Goal: Task Accomplishment & Management: Manage account settings

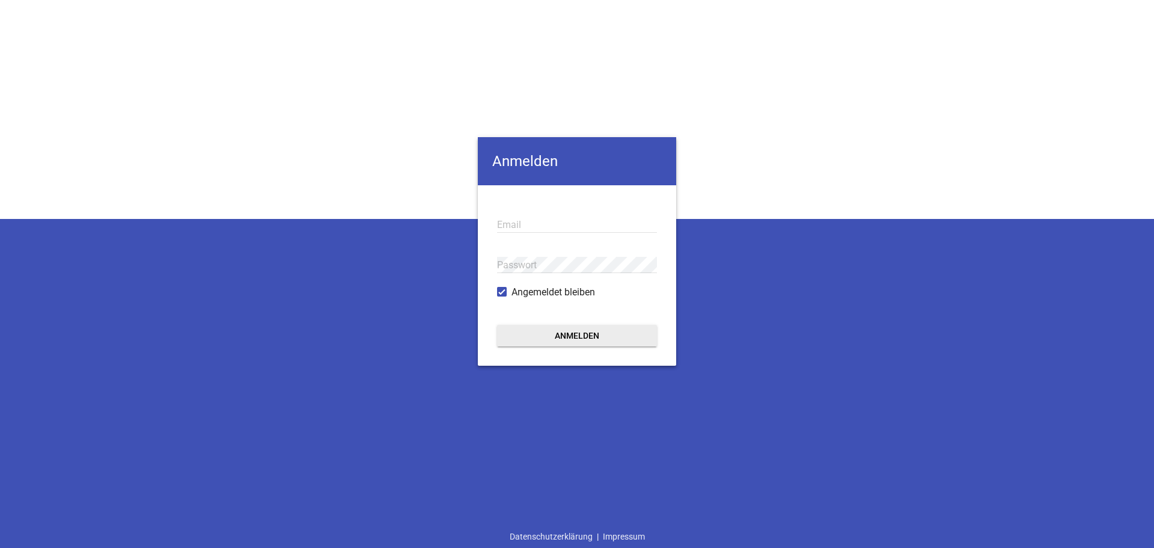
type input "[PERSON_NAME][EMAIL_ADDRESS][DOMAIN_NAME]"
click at [563, 339] on button "Anmelden" at bounding box center [577, 336] width 160 height 22
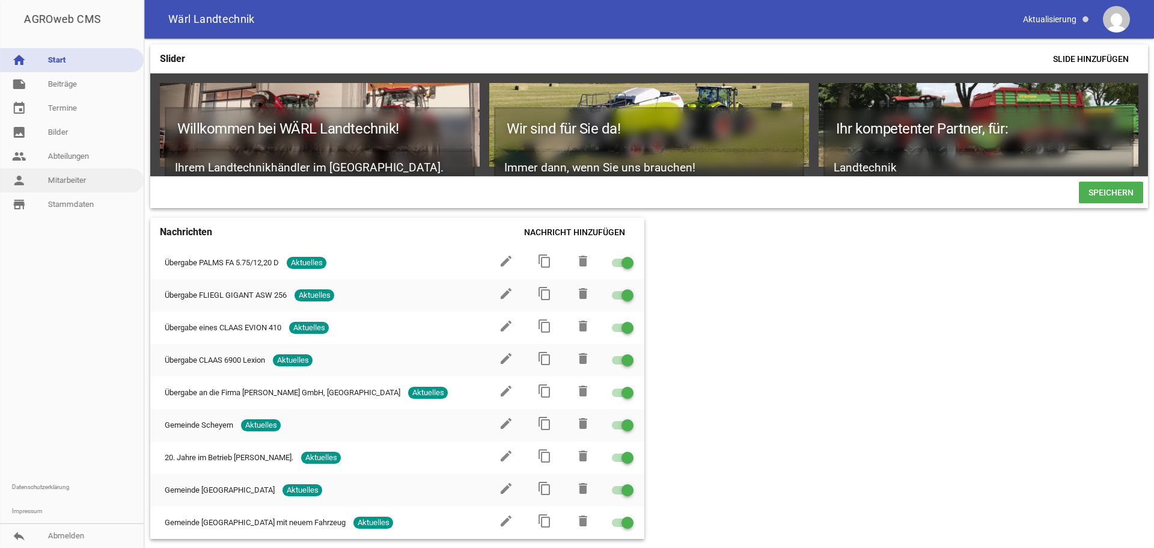
click at [49, 177] on link "person Mitarbeiter" at bounding box center [72, 180] width 144 height 24
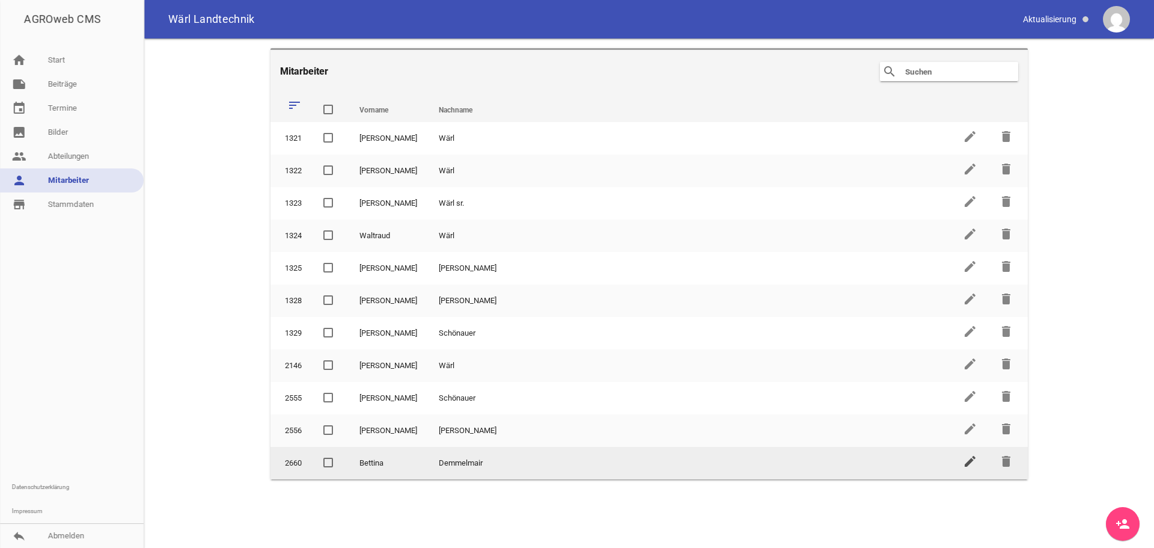
click at [973, 460] on icon "edit" at bounding box center [970, 461] width 14 height 14
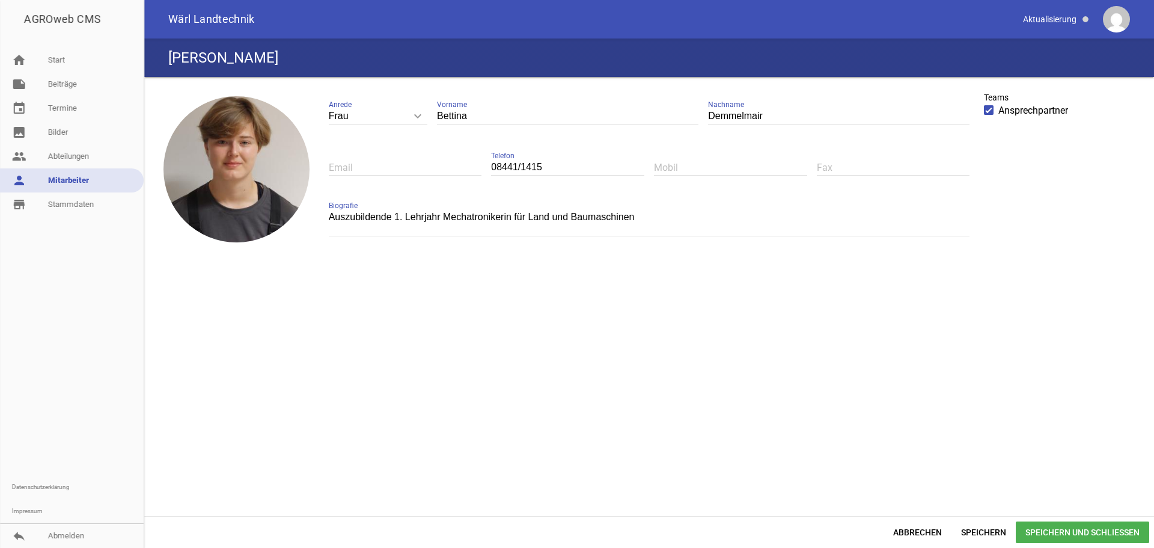
click at [398, 217] on textarea "Auszubildende 1. Lehrjahr Mechatronikerin für Land und Baumaschinen" at bounding box center [650, 222] width 642 height 27
type textarea "Auszubildende 3. Lehrjahr Mechatronikerin für Land und Baumaschinen"
click at [1071, 533] on span "Speichern und Schließen" at bounding box center [1082, 532] width 133 height 22
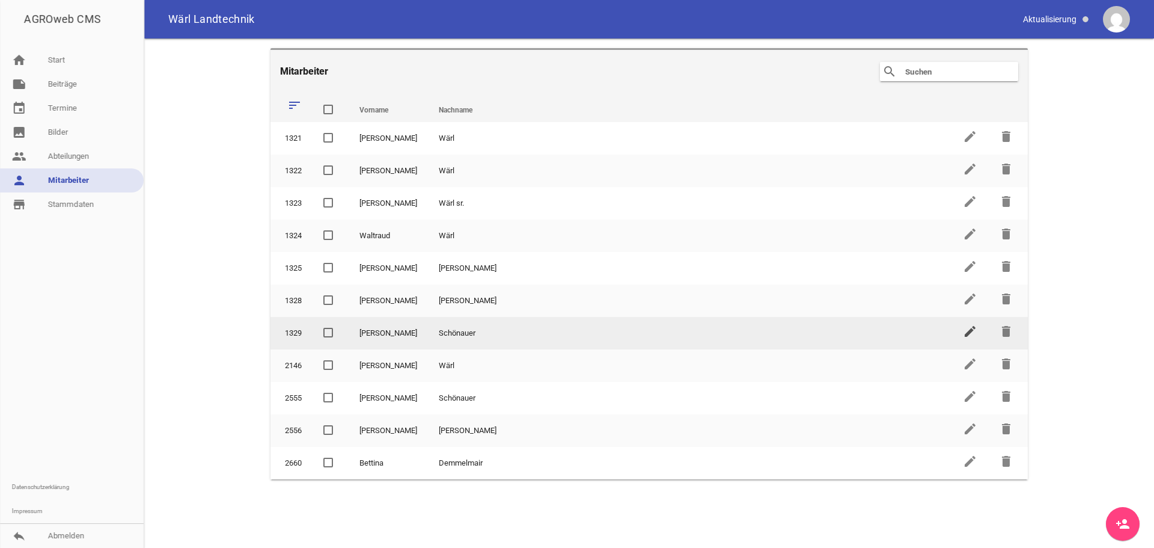
click at [966, 334] on icon "edit" at bounding box center [970, 331] width 14 height 14
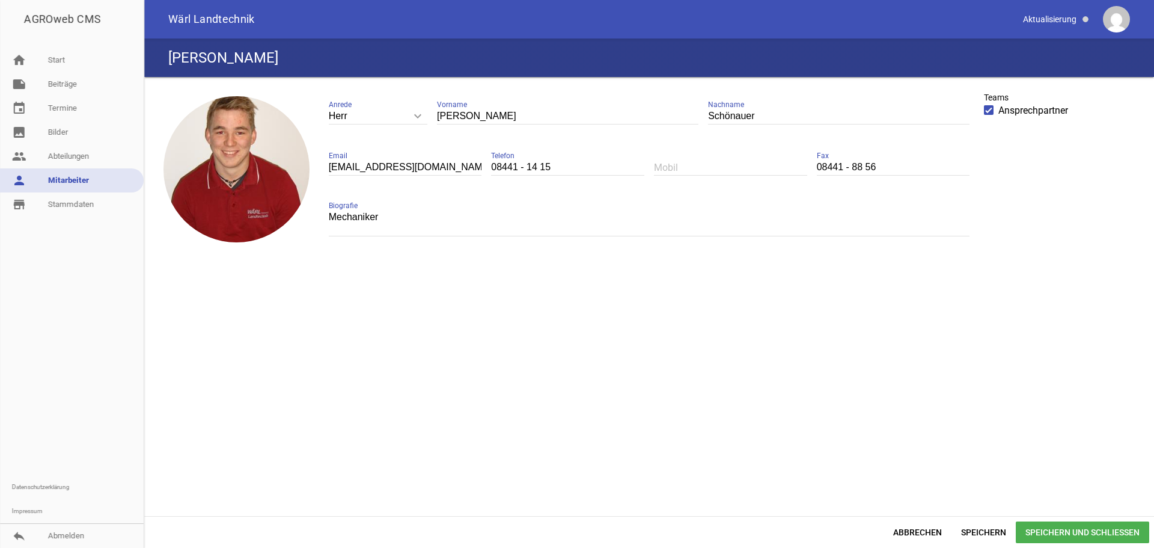
click at [384, 218] on textarea "Mechaniker" at bounding box center [650, 222] width 642 height 27
type textarea "M"
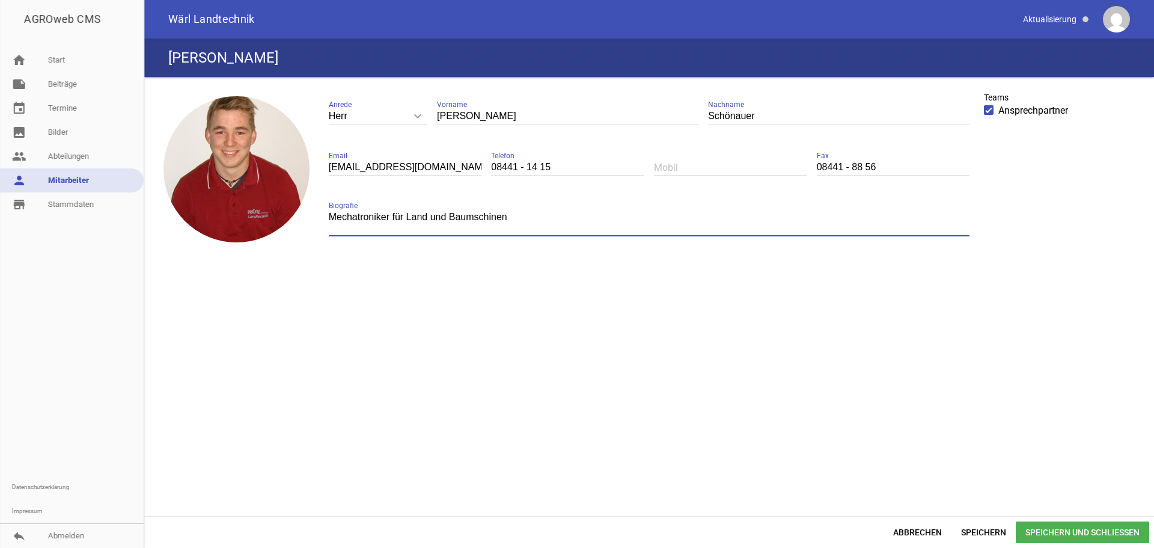
click at [474, 214] on textarea "Mechatroniker für Land und Baumschinen" at bounding box center [650, 222] width 642 height 27
type textarea "Mechatroniker für Land und Baumaschinen"
click at [1049, 527] on span "Speichern und Schließen" at bounding box center [1082, 532] width 133 height 22
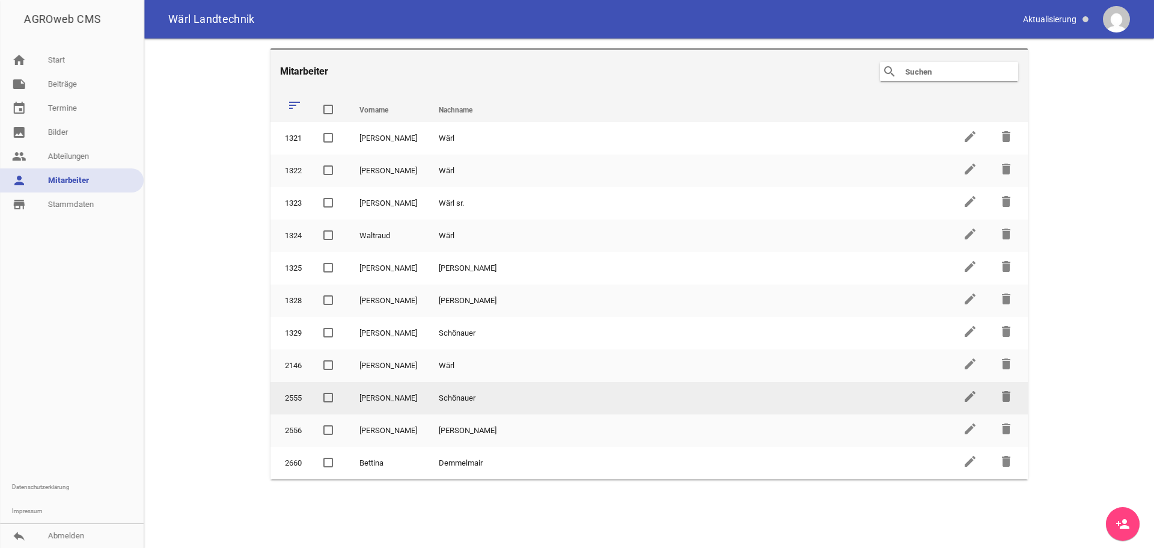
click at [746, 396] on td "Schönauer" at bounding box center [690, 398] width 524 height 32
click at [975, 394] on icon "edit" at bounding box center [970, 396] width 14 height 14
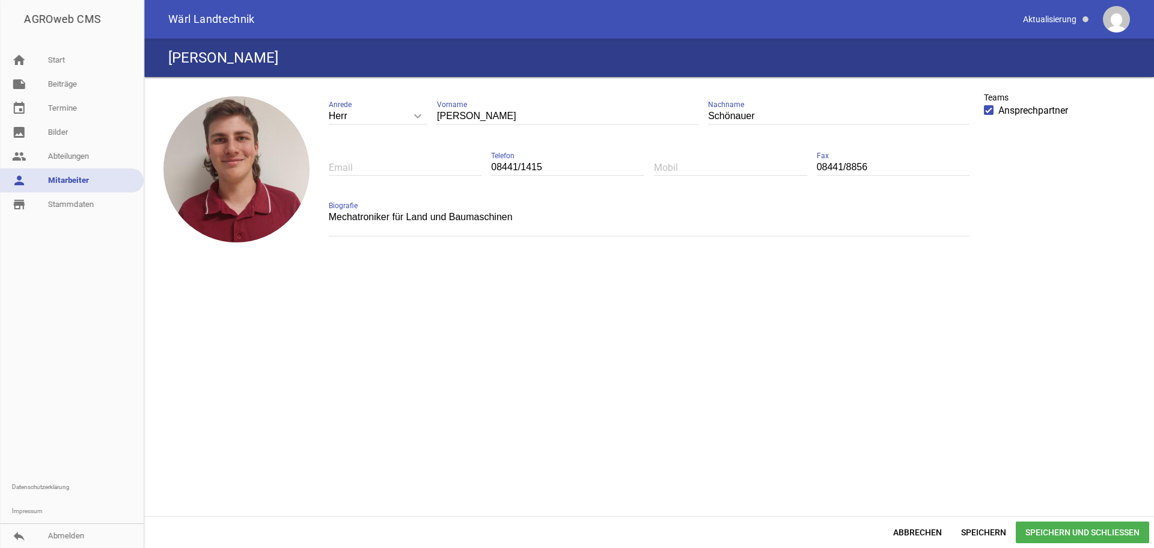
click at [1025, 532] on span "Speichern und Schließen" at bounding box center [1082, 532] width 133 height 22
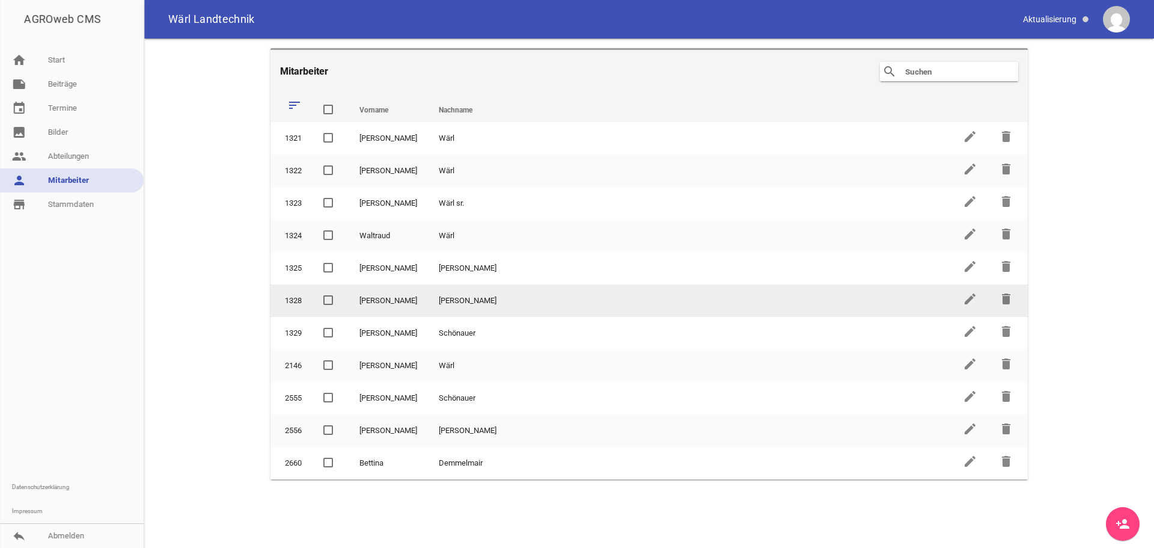
click at [512, 298] on td "[PERSON_NAME]" at bounding box center [690, 300] width 524 height 32
click at [972, 299] on icon "edit" at bounding box center [970, 299] width 14 height 14
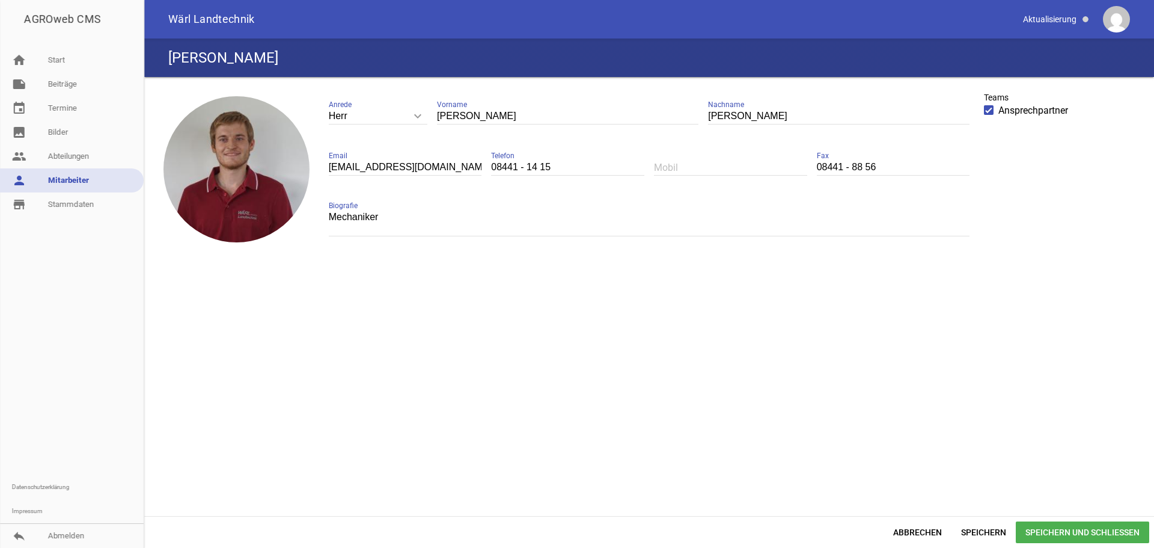
click at [391, 216] on textarea "Mechaniker" at bounding box center [650, 222] width 642 height 27
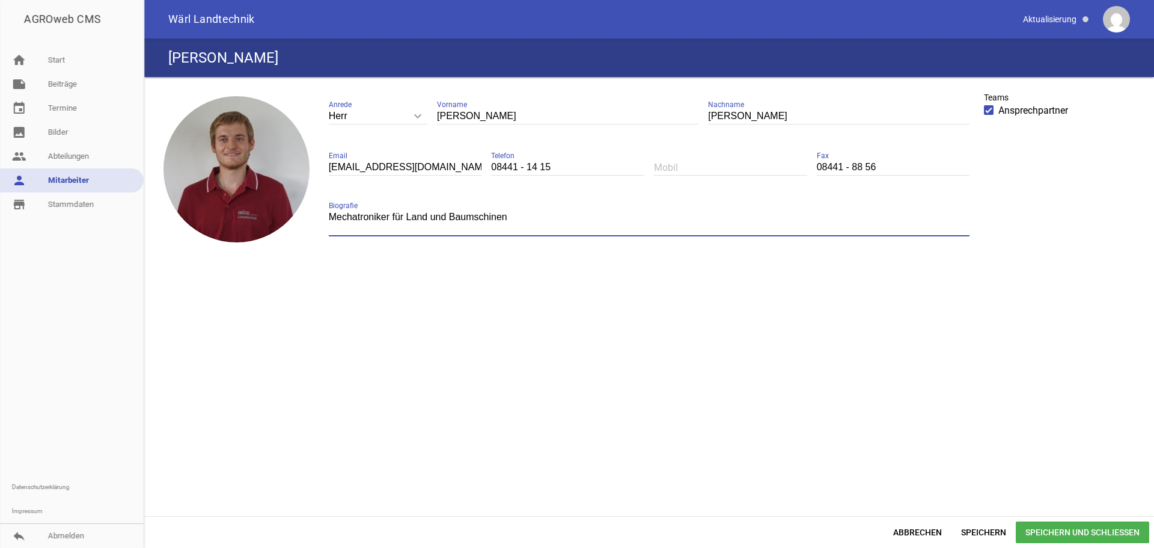
click at [474, 213] on textarea "Mechatroniker für Land und Baumschinen" at bounding box center [650, 222] width 642 height 27
type textarea "Mechatroniker für Land und Baumaschinen"
click at [1062, 528] on span "Speichern und Schließen" at bounding box center [1082, 532] width 133 height 22
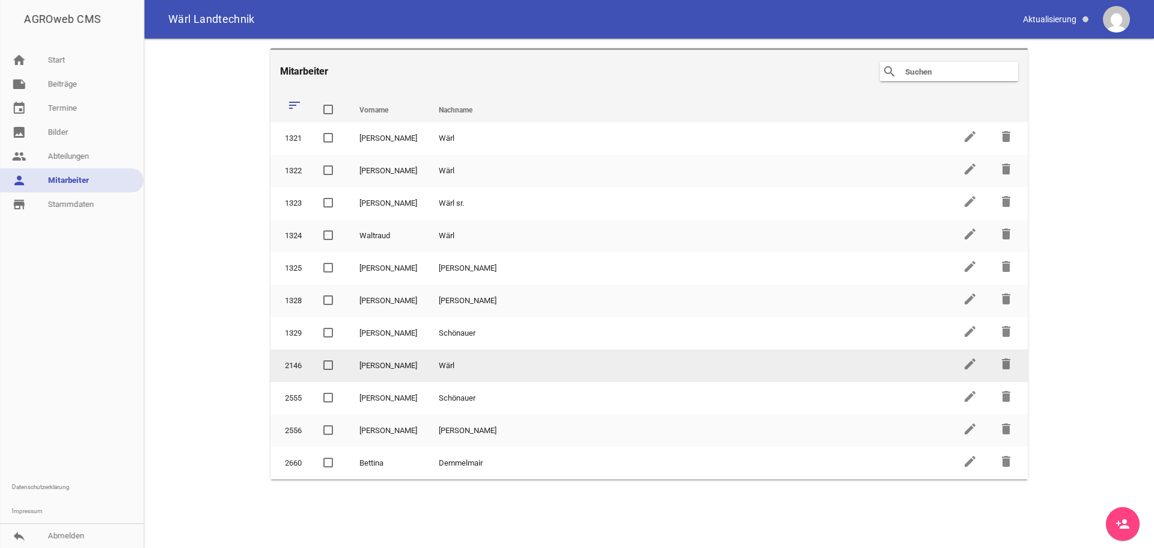
click at [483, 361] on td "Wärl" at bounding box center [690, 365] width 524 height 32
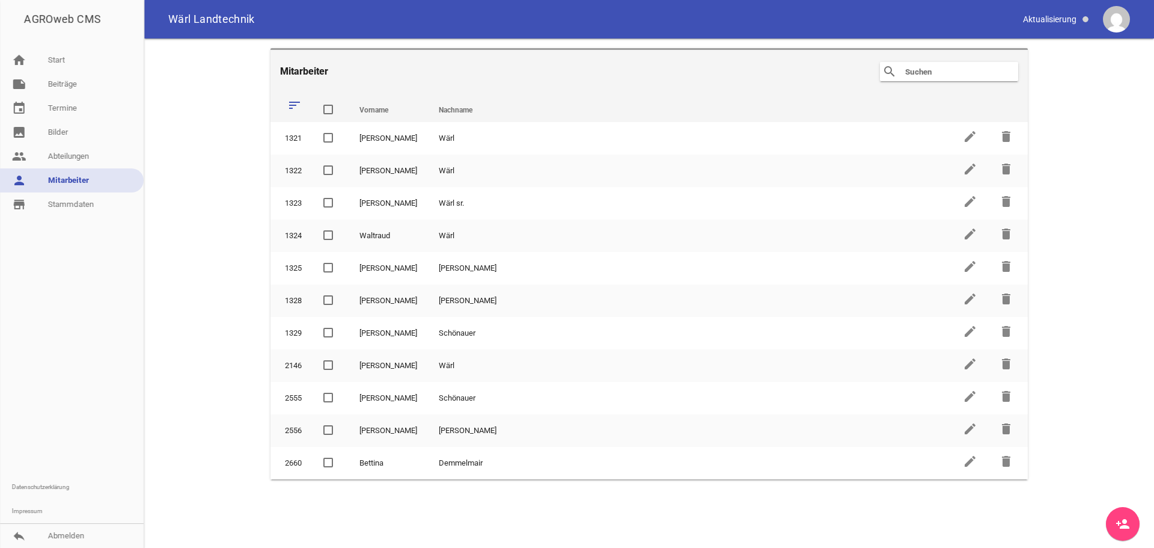
click at [1121, 525] on icon "person_add" at bounding box center [1123, 523] width 14 height 14
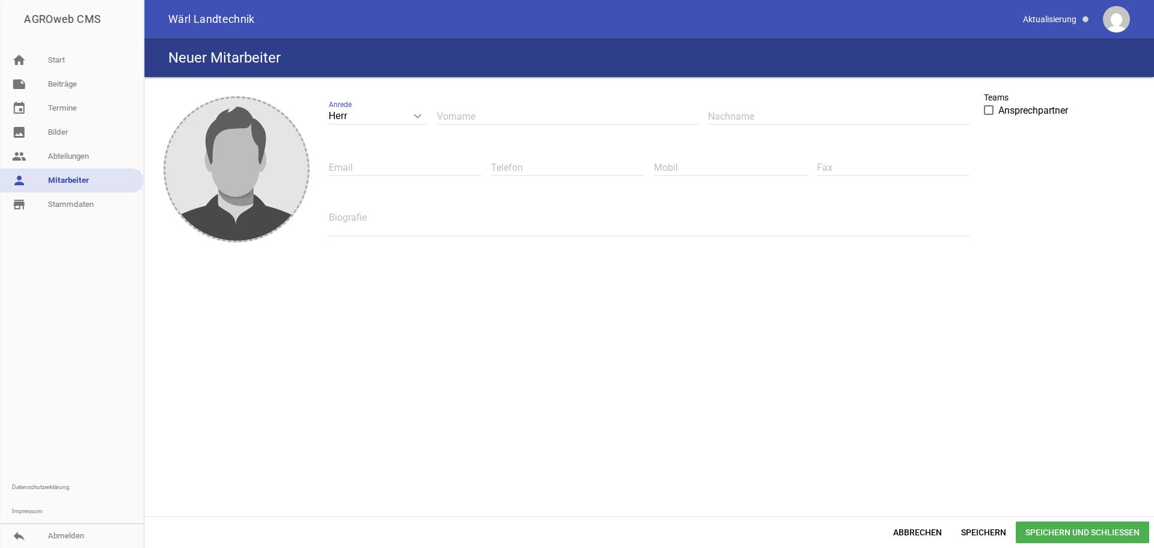
click at [447, 110] on input "text" at bounding box center [568, 116] width 262 height 16
type input "[PERSON_NAME]"
click at [743, 115] on input "text" at bounding box center [839, 116] width 262 height 16
type input "Gasteiger"
click at [523, 161] on input "text" at bounding box center [567, 167] width 153 height 16
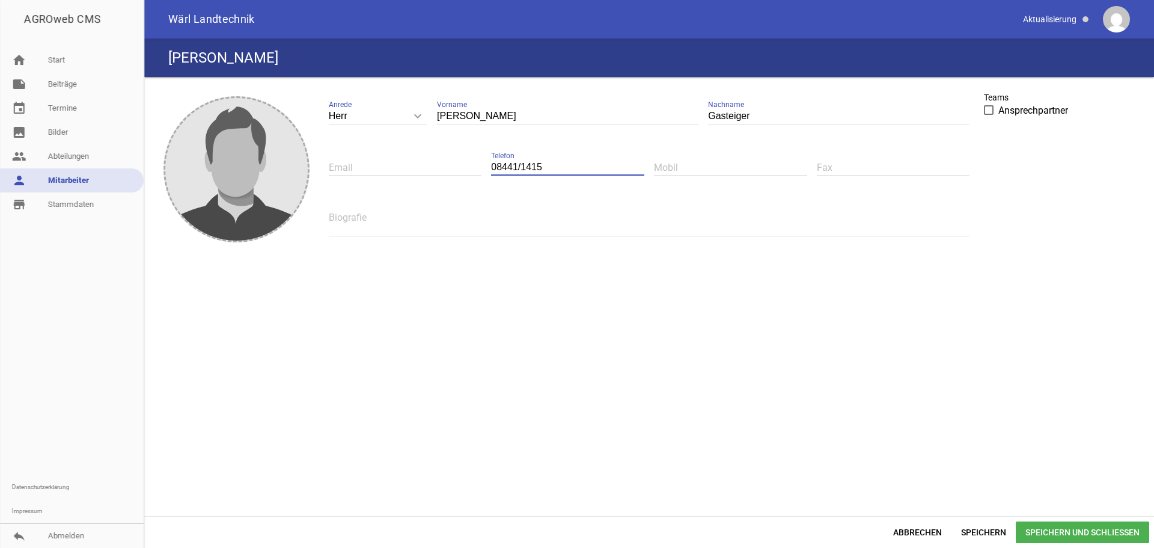
type input "08441/1415"
click at [440, 221] on textarea at bounding box center [650, 222] width 642 height 27
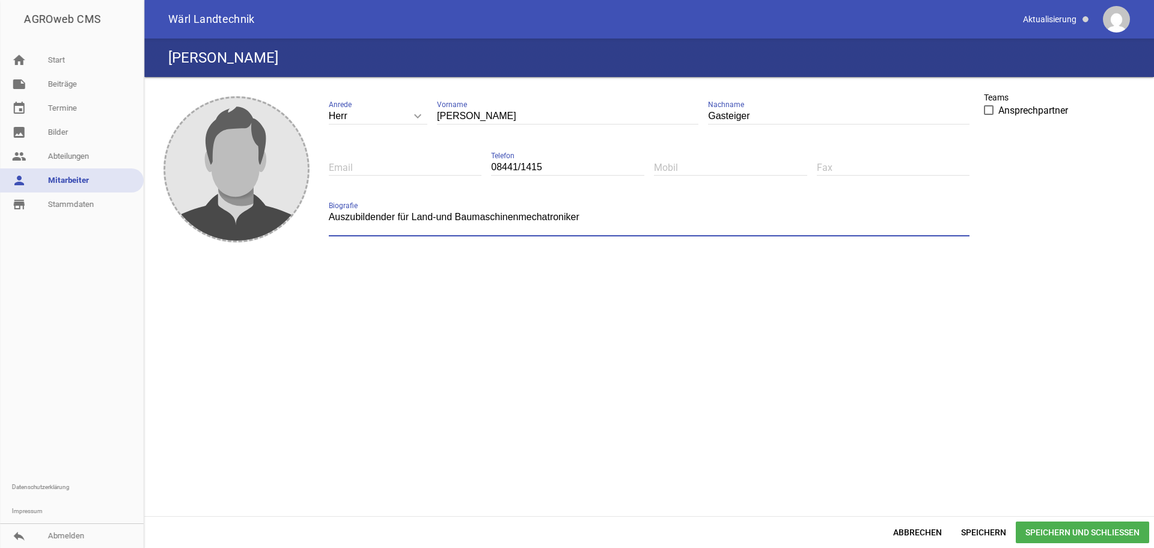
click at [435, 216] on textarea "Auszubildender für Land-und Baumaschinenmechatroniker" at bounding box center [650, 222] width 642 height 27
click at [598, 218] on textarea "Auszubildender für Land und Baumaschinenmechatroniker" at bounding box center [650, 222] width 642 height 27
type textarea "Auszubildender für Land und Baumaschinenmechatroniker 1. Lehrjahr"
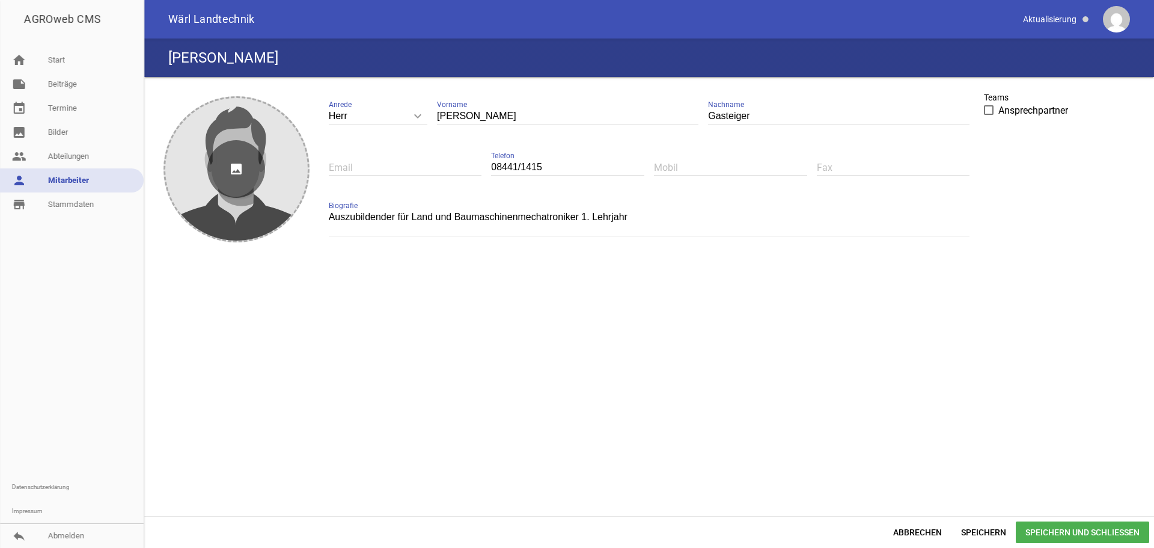
click at [207, 181] on div "image" at bounding box center [236, 169] width 142 height 142
click at [240, 180] on icon "image" at bounding box center [236, 169] width 58 height 58
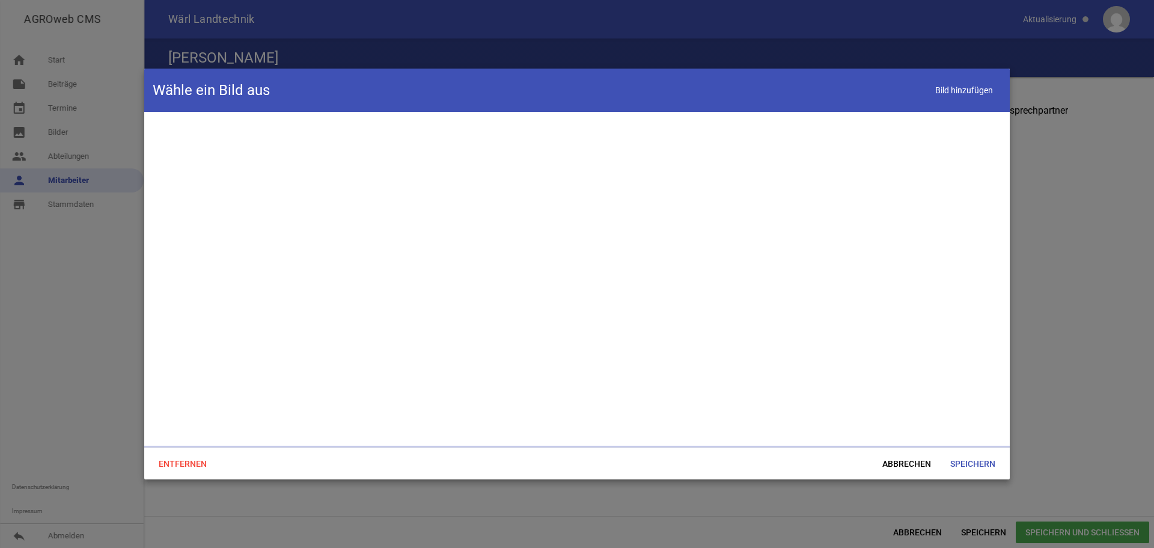
click at [240, 180] on div at bounding box center [577, 279] width 866 height 334
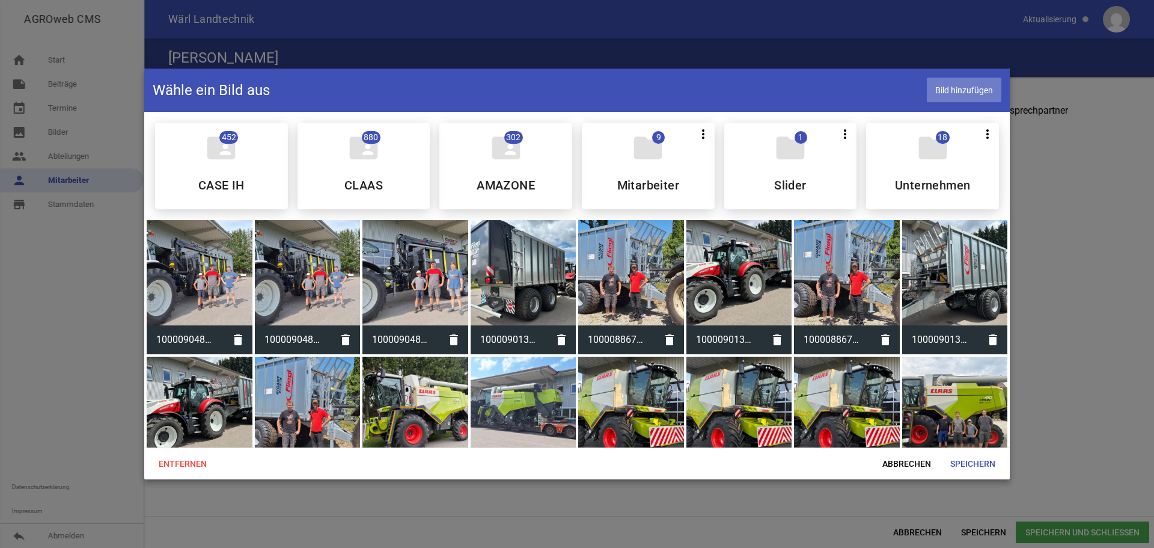
click at [963, 86] on span "Bild hinzufügen" at bounding box center [964, 90] width 75 height 25
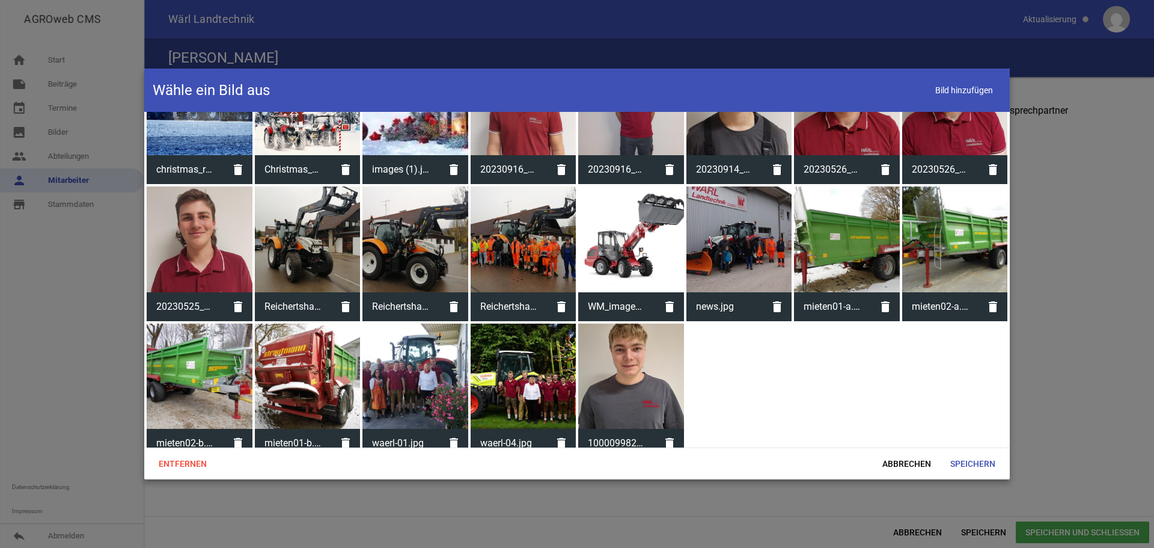
scroll to position [997, 0]
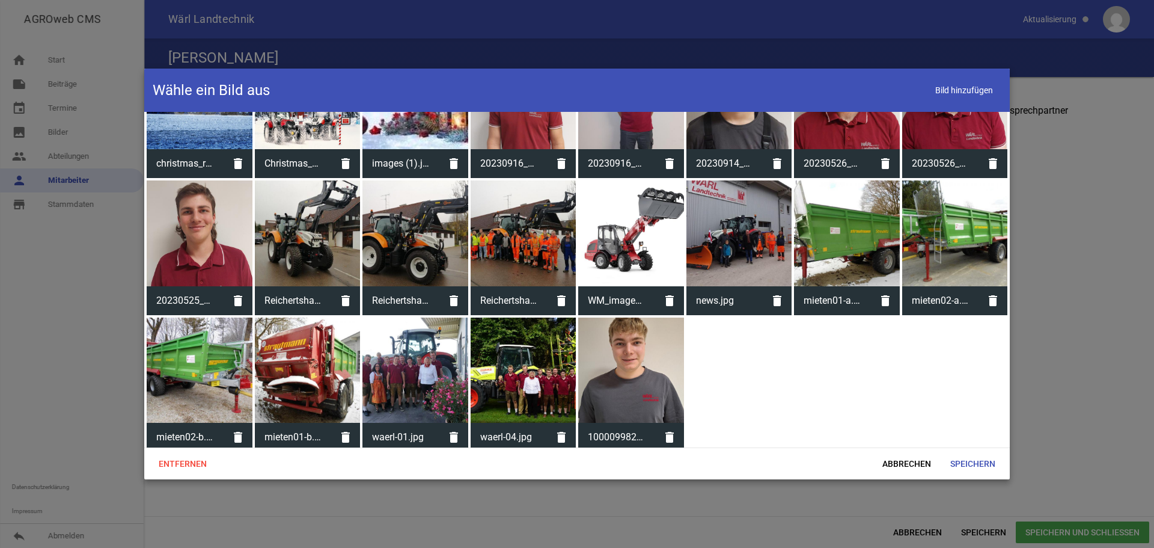
click at [634, 373] on div at bounding box center [631, 370] width 106 height 106
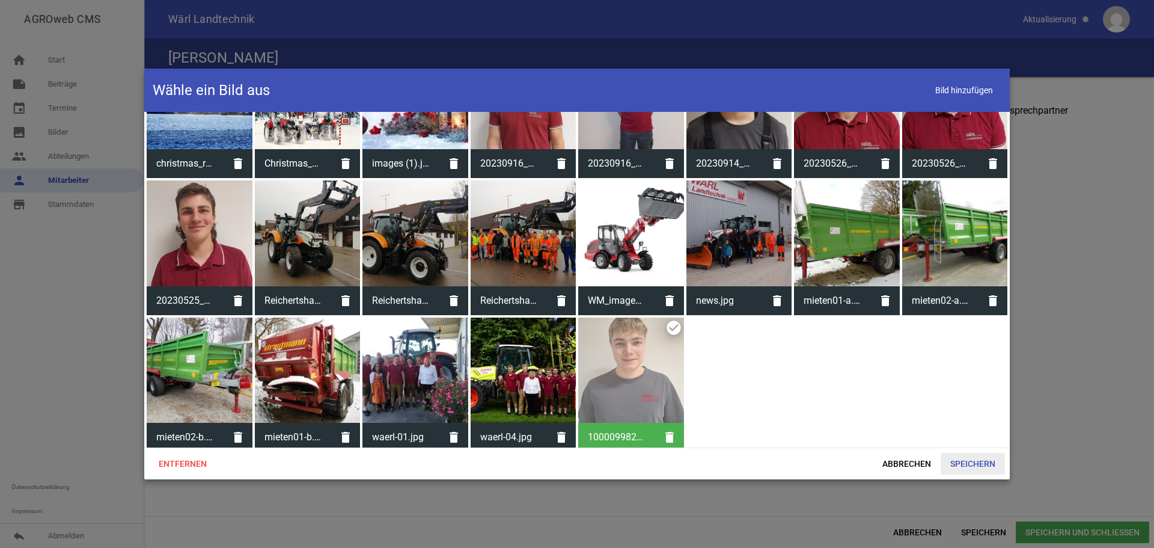
click at [987, 459] on span "Speichern" at bounding box center [973, 464] width 64 height 22
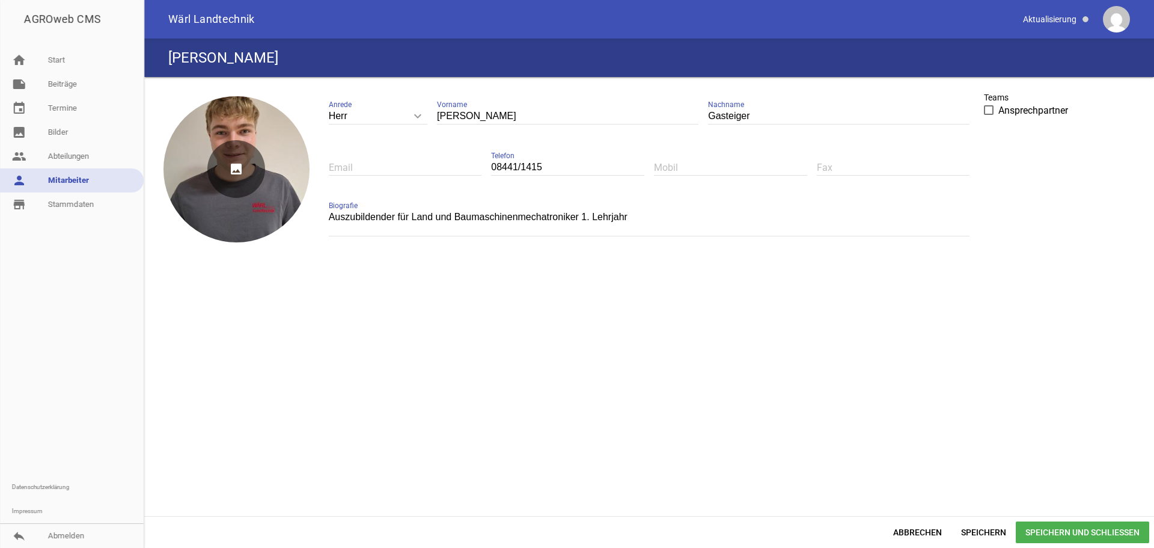
drag, startPoint x: 277, startPoint y: 136, endPoint x: 275, endPoint y: 157, distance: 21.1
click at [275, 157] on div "image" at bounding box center [237, 169] width 146 height 146
drag, startPoint x: 241, startPoint y: 164, endPoint x: 240, endPoint y: 186, distance: 22.9
click at [240, 186] on icon "image" at bounding box center [236, 169] width 58 height 58
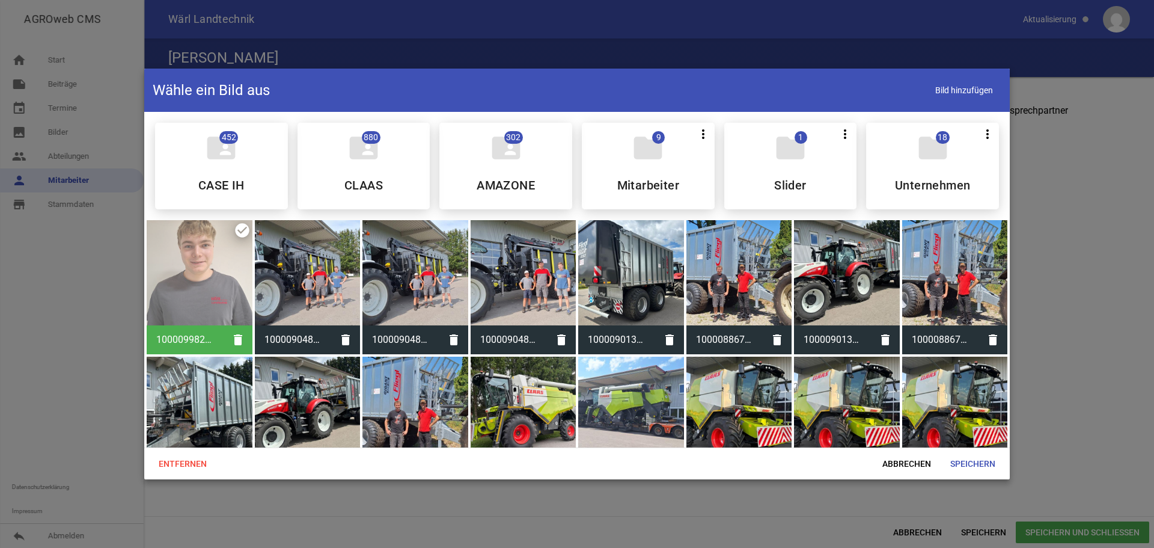
click at [1067, 102] on div at bounding box center [577, 274] width 1154 height 548
click at [1138, 256] on div at bounding box center [577, 274] width 1154 height 548
click at [913, 470] on span "Abbrechen" at bounding box center [907, 464] width 68 height 22
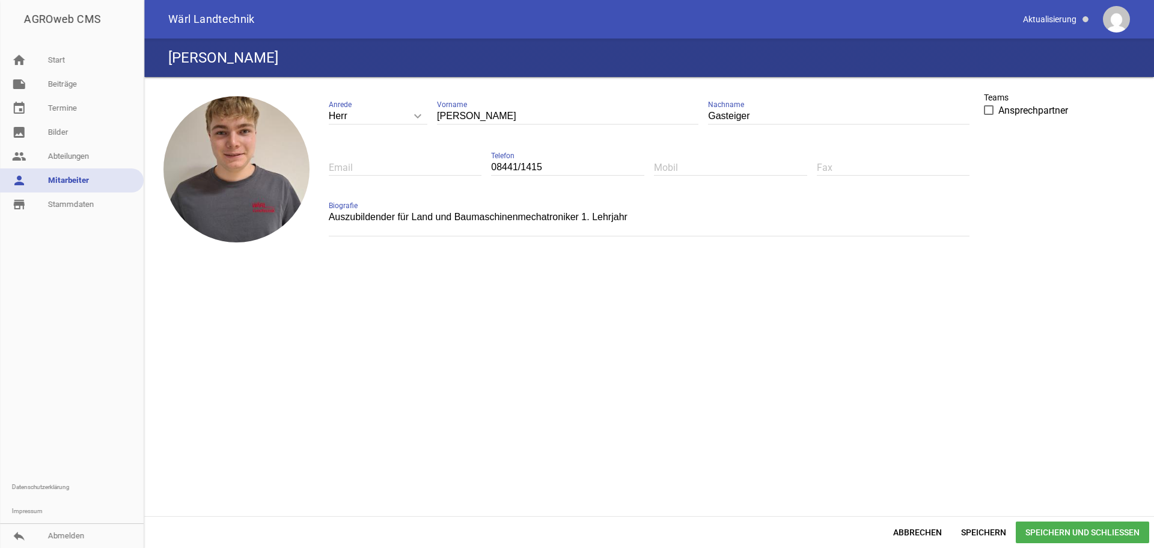
click at [1065, 533] on span "Speichern und Schließen" at bounding box center [1082, 532] width 133 height 22
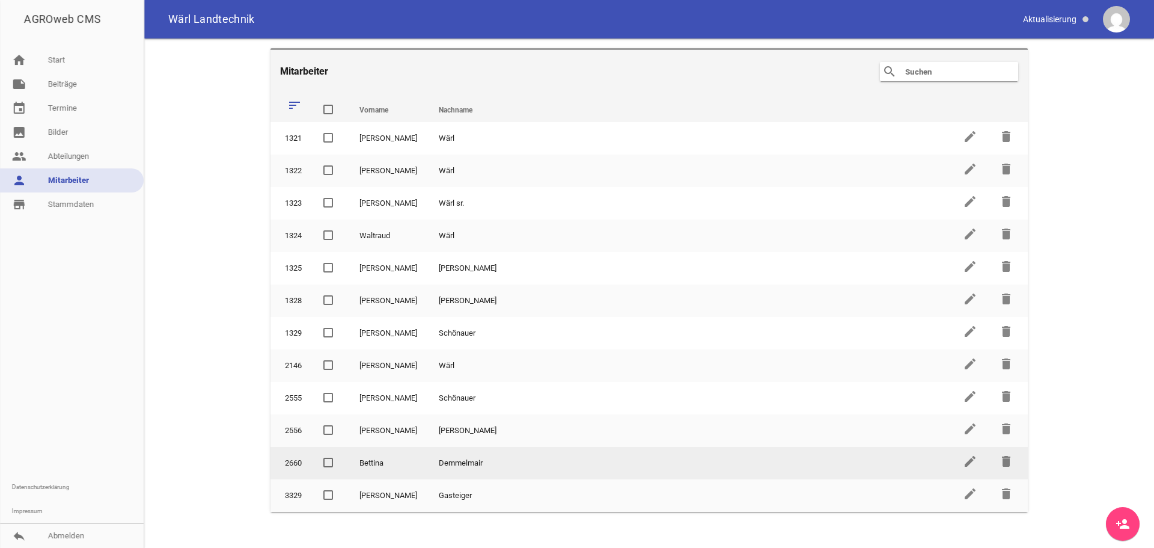
click at [428, 459] on td "Demmelmair" at bounding box center [690, 463] width 524 height 32
click at [963, 464] on icon "edit" at bounding box center [970, 461] width 14 height 14
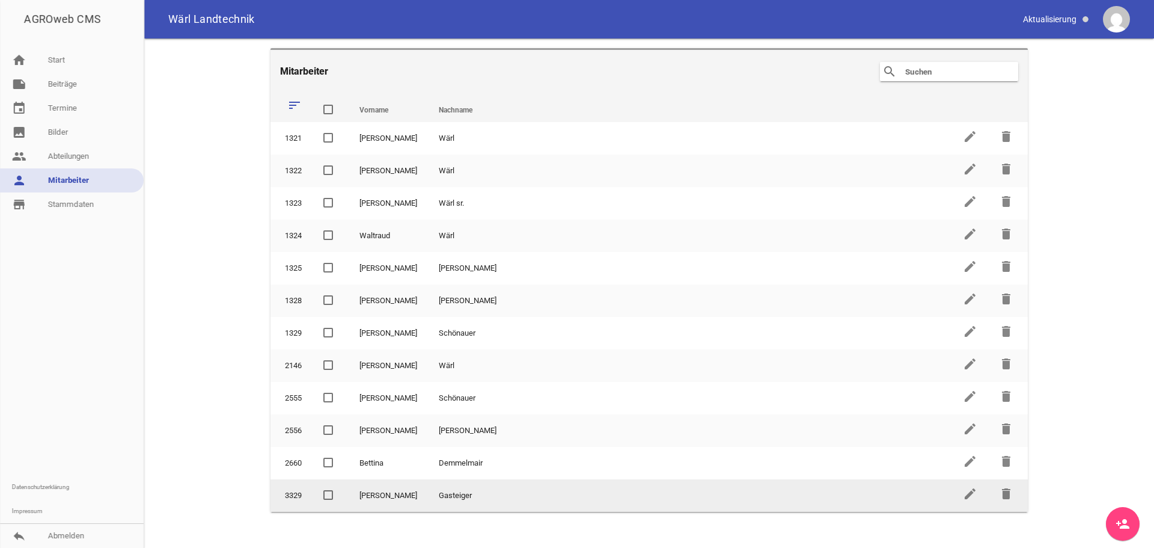
click at [453, 491] on td "Gasteiger" at bounding box center [690, 495] width 524 height 32
click at [962, 494] on td "edit" at bounding box center [970, 495] width 36 height 32
click at [967, 500] on icon "edit" at bounding box center [970, 493] width 14 height 14
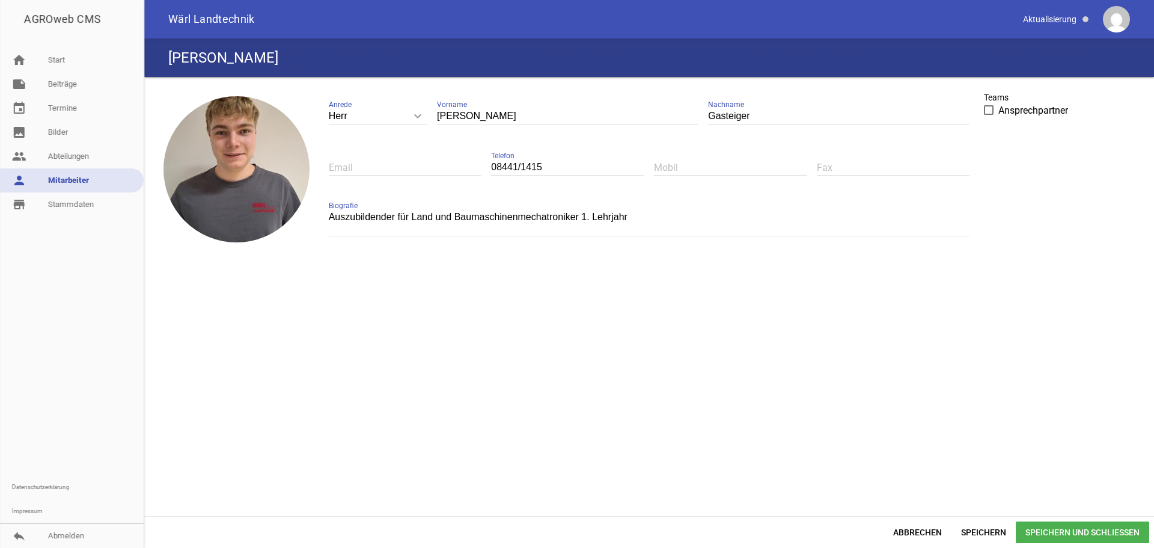
click at [1045, 530] on span "Speichern und Schließen" at bounding box center [1082, 532] width 133 height 22
